Goal: Task Accomplishment & Management: Manage account settings

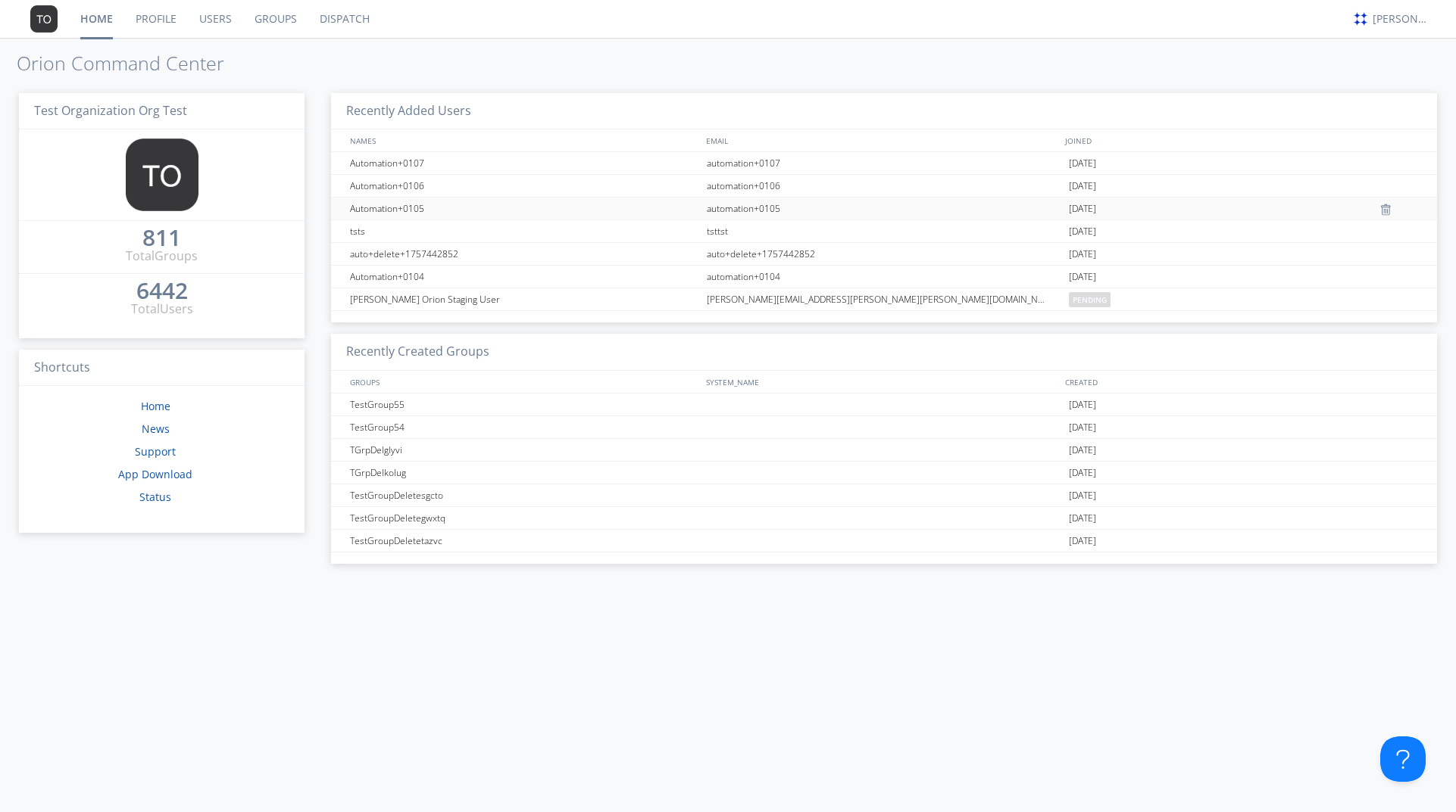
click at [453, 212] on div "Automation+0105" at bounding box center [524, 209] width 357 height 22
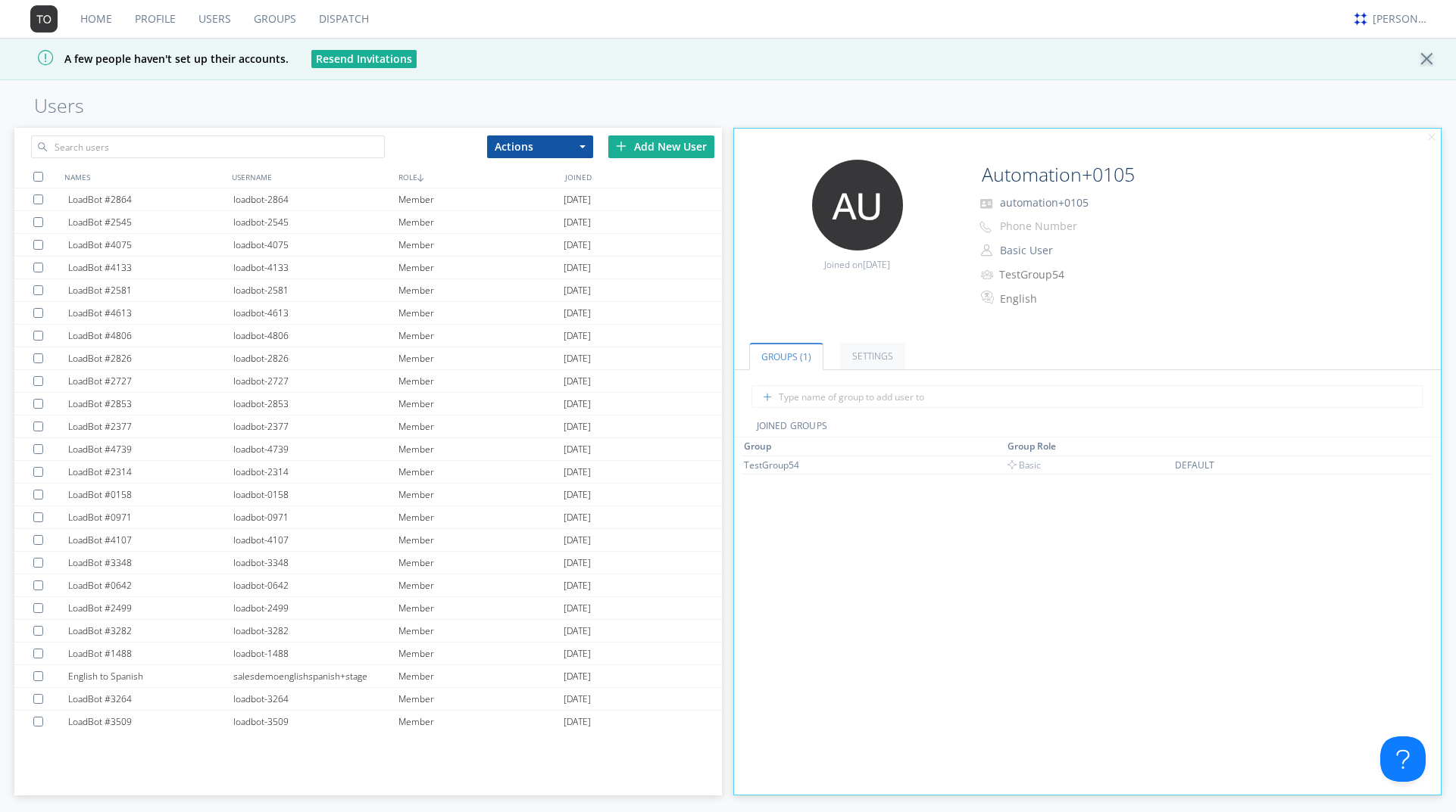
click at [274, 19] on link "Groups" at bounding box center [275, 19] width 65 height 38
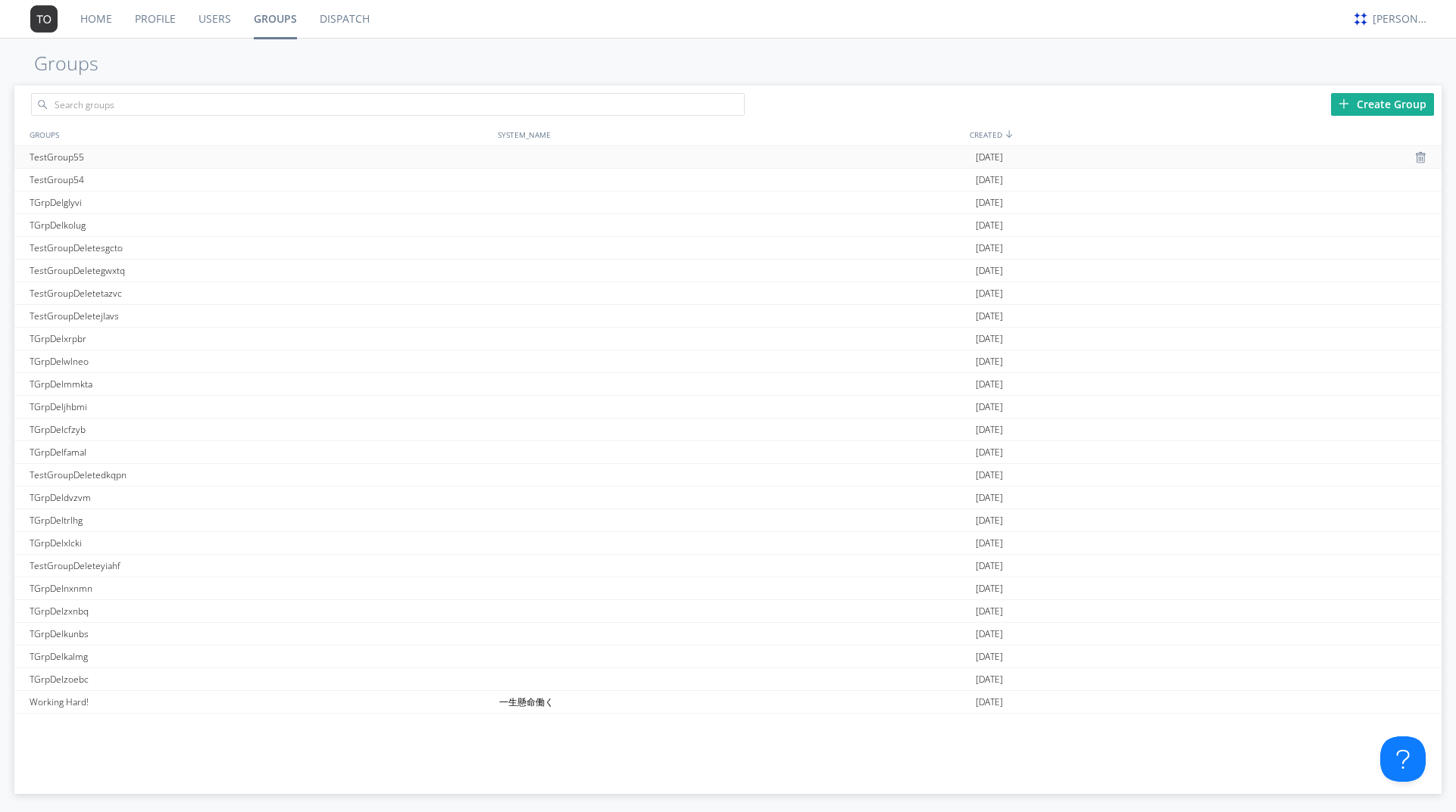
click at [359, 149] on div "TestGroup55" at bounding box center [261, 157] width 469 height 22
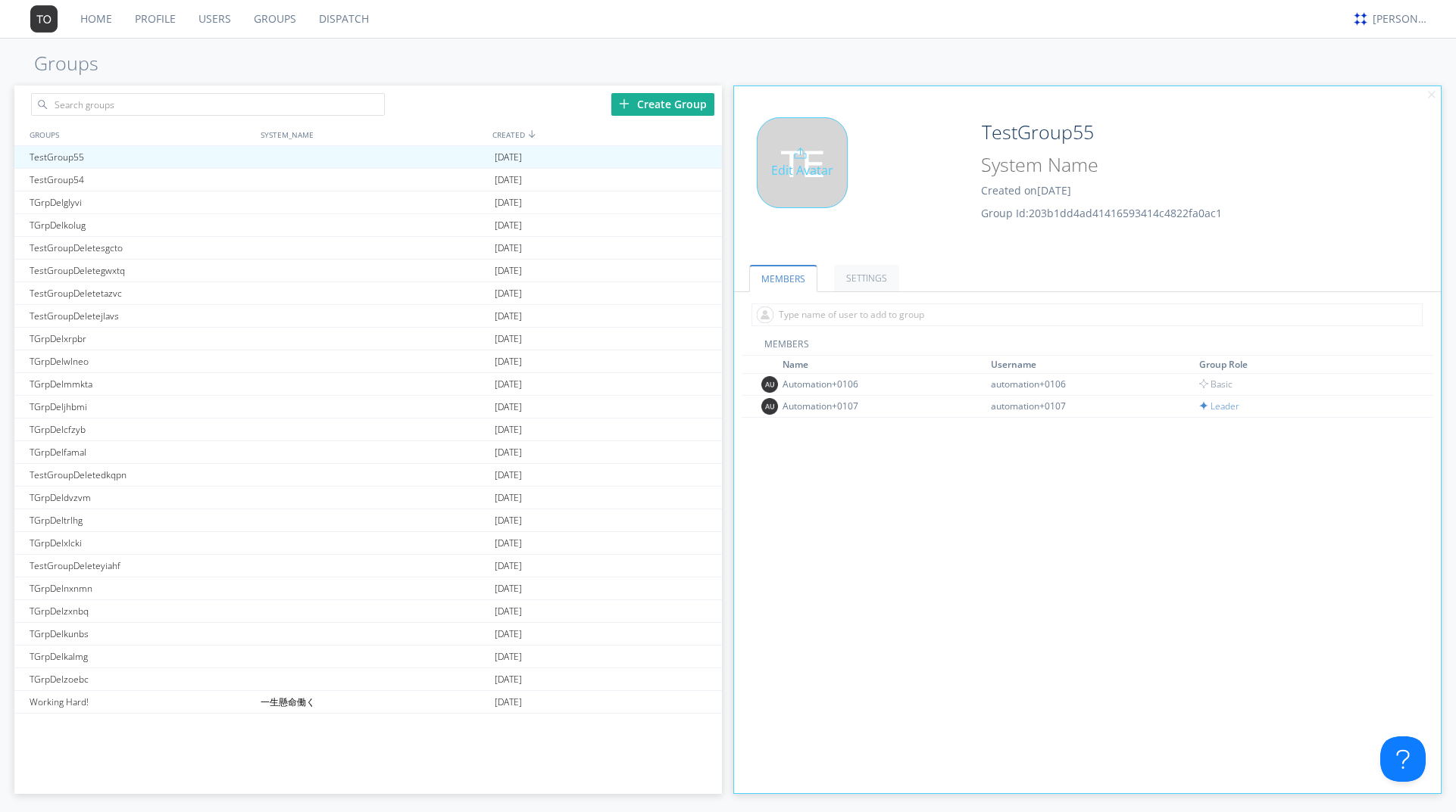
click at [760, 170] on div "Edit Avatar" at bounding box center [802, 163] width 91 height 91
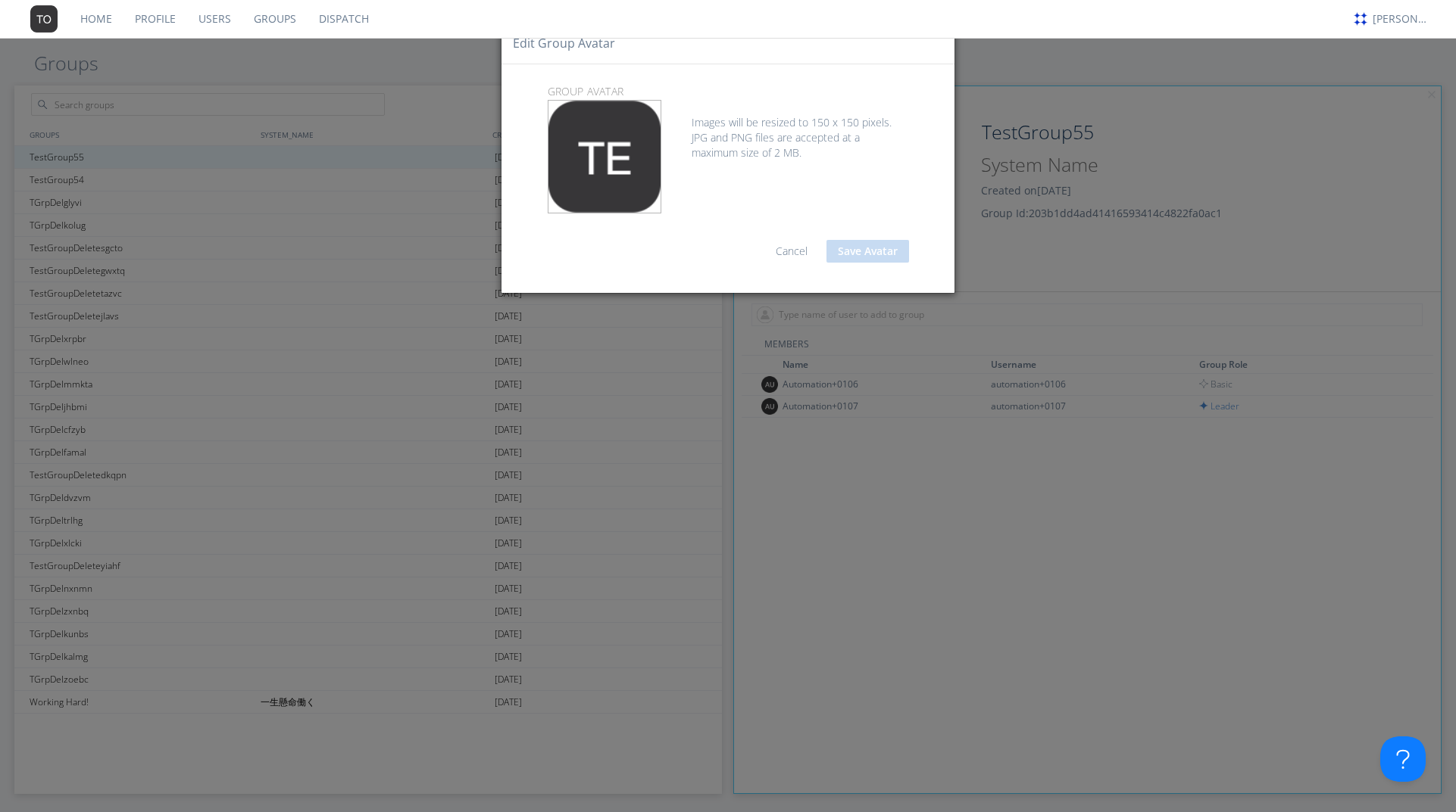
click at [1044, 233] on div "Edit group Avatar group Avatar Drag avatar file here Drag & Drop to select avat…" at bounding box center [728, 406] width 1456 height 812
click at [788, 246] on link "Cancel" at bounding box center [792, 250] width 32 height 14
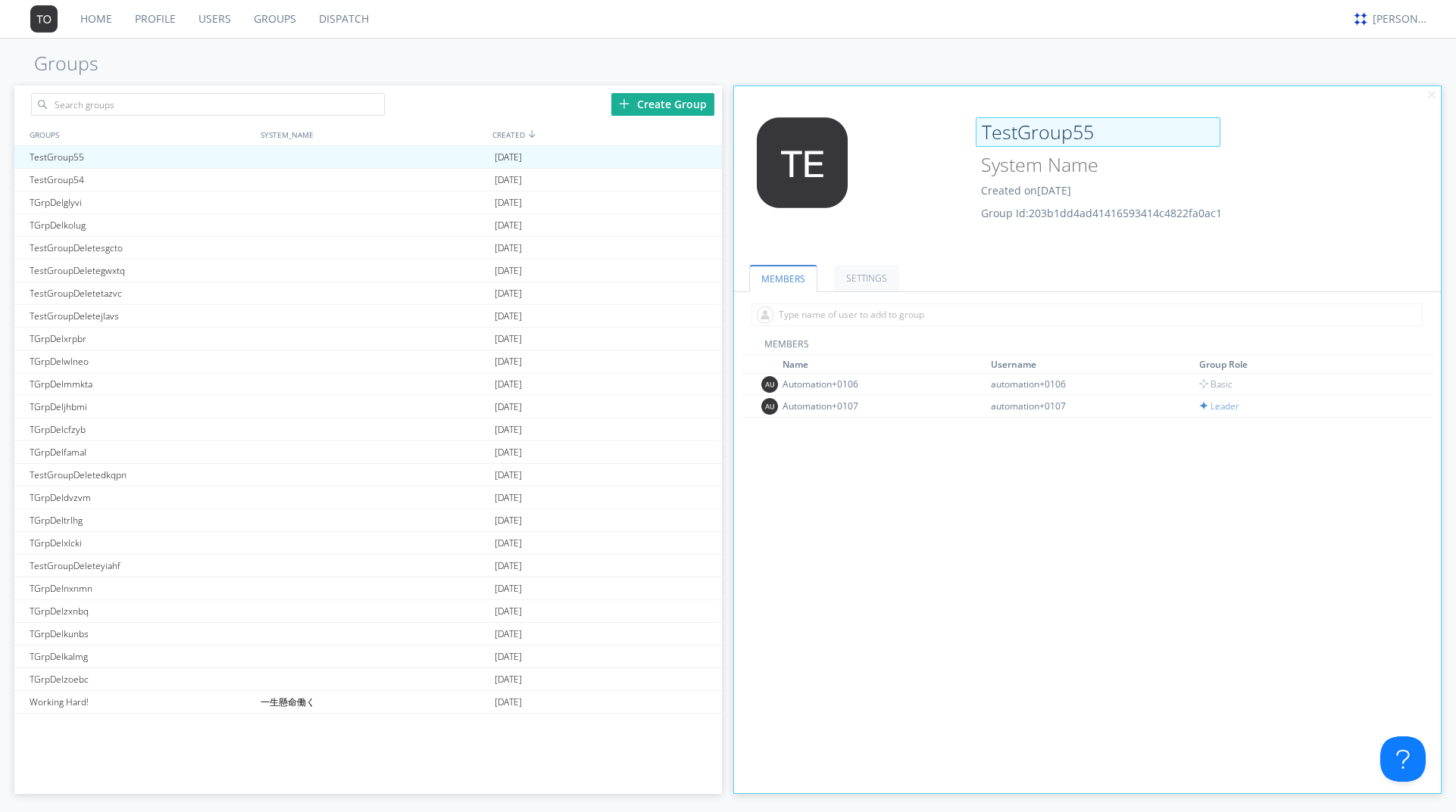
click at [1020, 140] on input "TestGroup55" at bounding box center [1097, 132] width 245 height 31
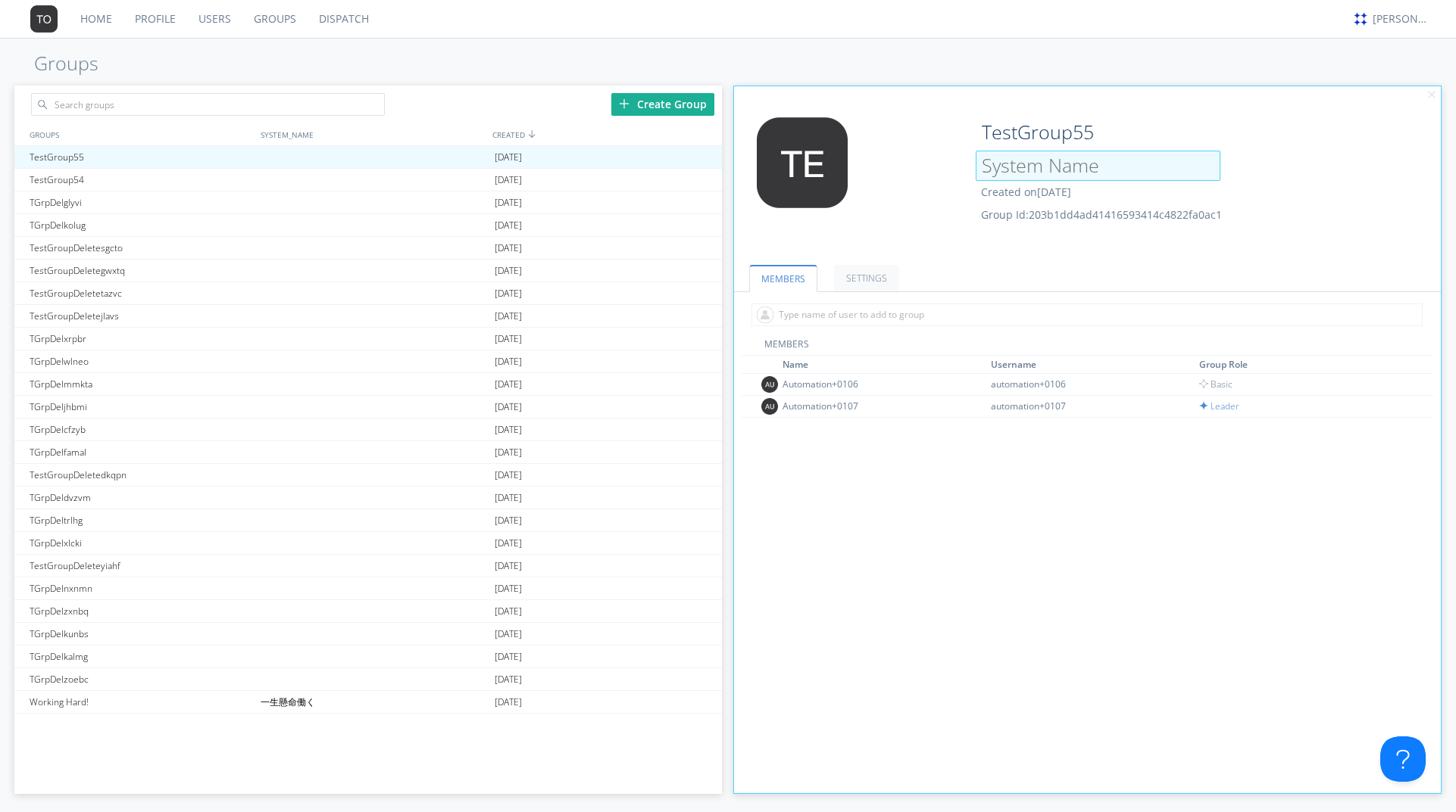
click at [1017, 164] on input at bounding box center [1097, 166] width 245 height 31
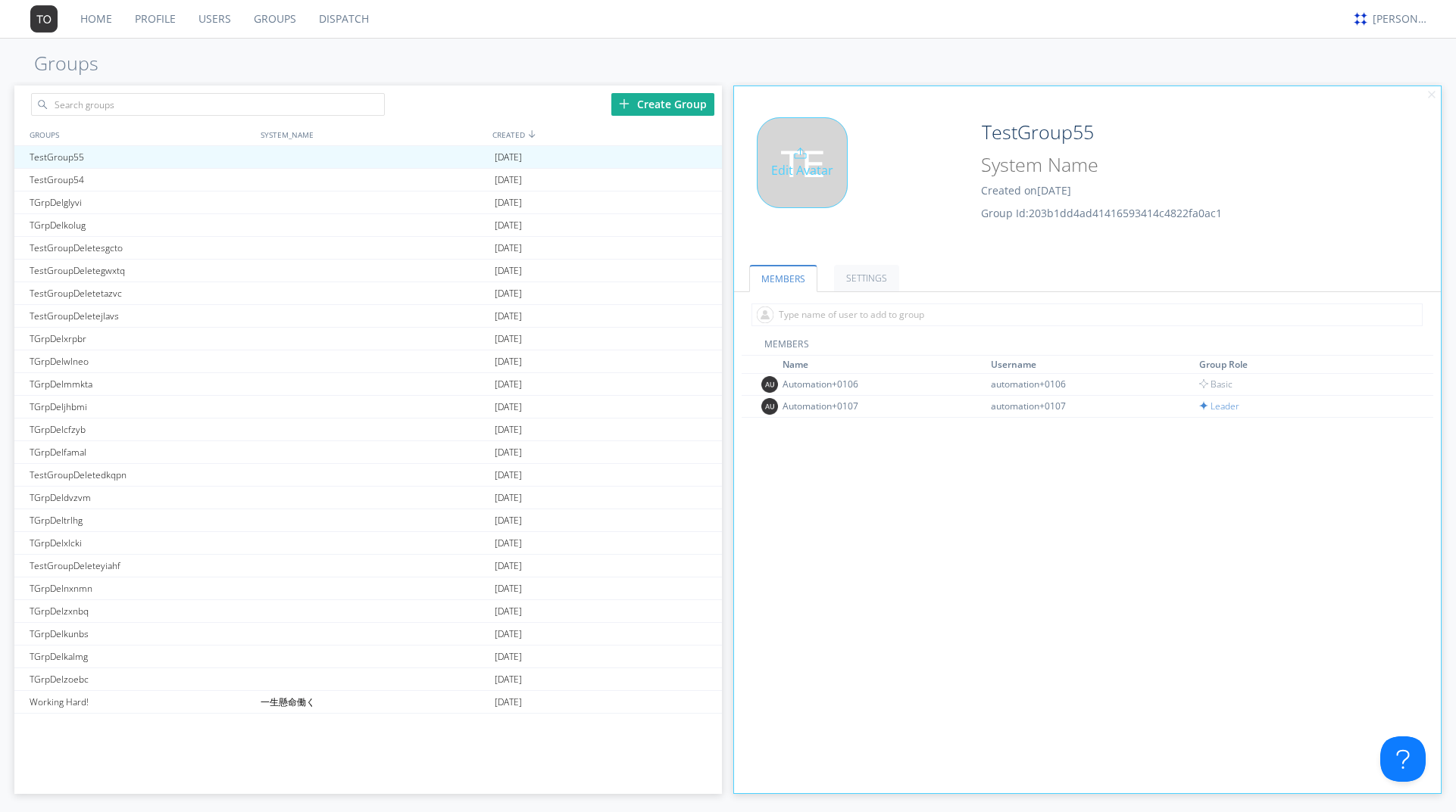
click at [925, 206] on div "Edit Avatar" at bounding box center [851, 182] width 236 height 129
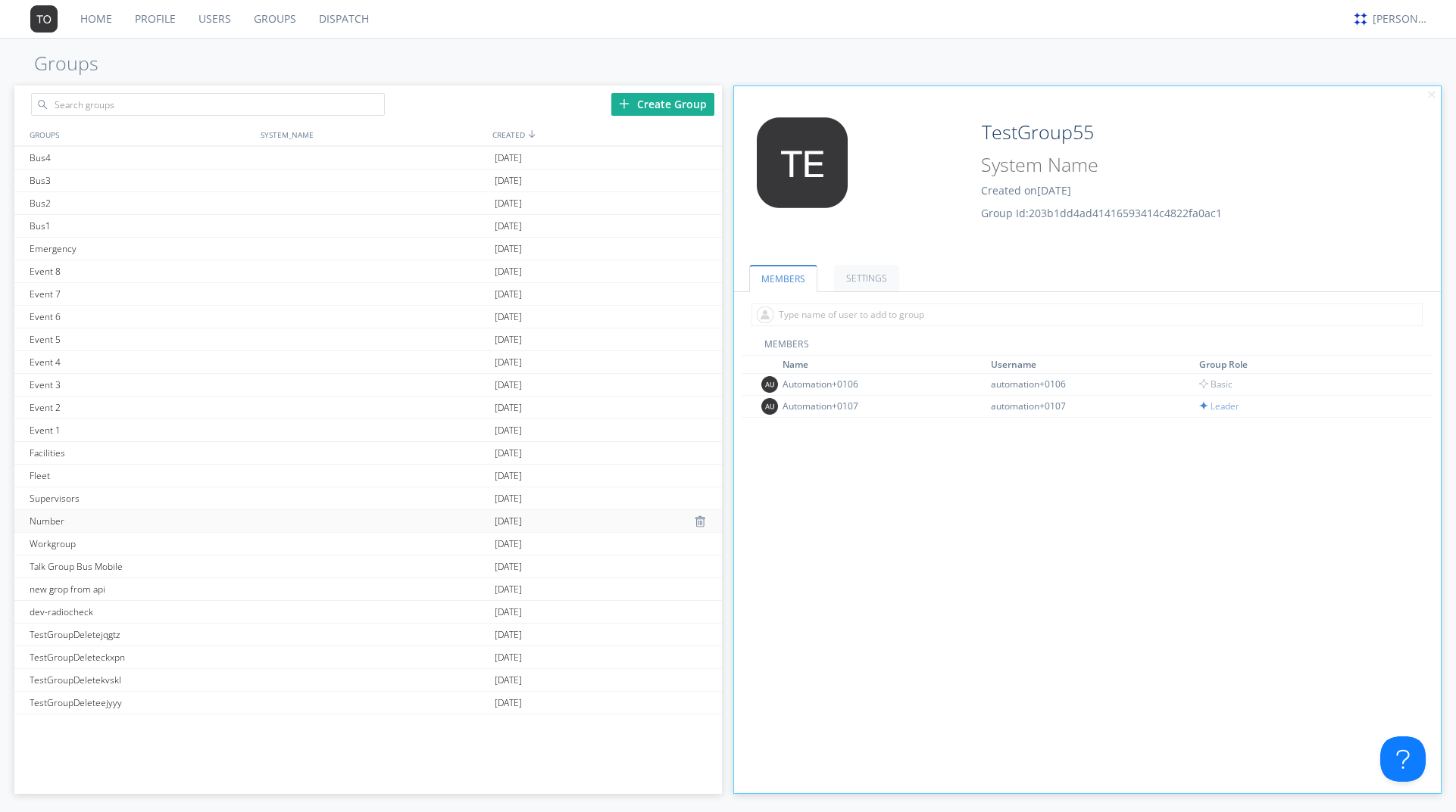
scroll to position [2962, 0]
click at [1382, 12] on div "[PERSON_NAME]" at bounding box center [1400, 19] width 57 height 15
click at [1375, 79] on div "Log Out" at bounding box center [1408, 80] width 78 height 27
